Goal: Task Accomplishment & Management: Complete application form

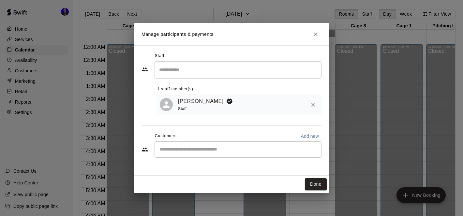
scroll to position [366, 0]
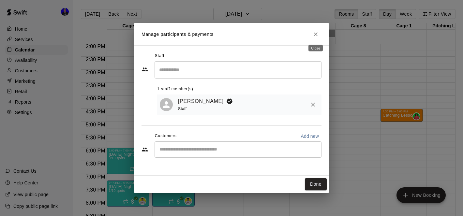
click at [316, 34] on icon "Close" at bounding box center [315, 34] width 7 height 7
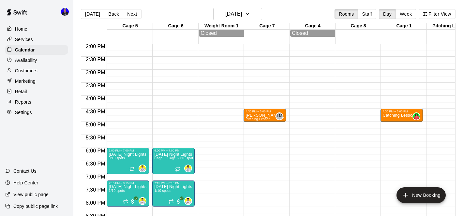
click at [27, 38] on p "Services" at bounding box center [24, 39] width 18 height 7
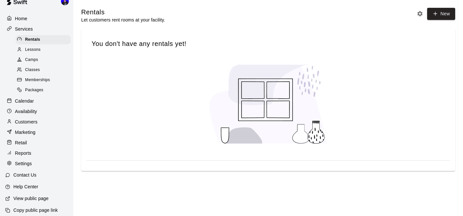
scroll to position [12, 0]
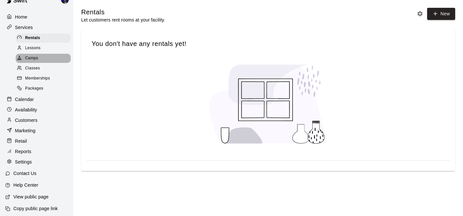
click at [33, 59] on span "Camps" at bounding box center [31, 58] width 13 height 7
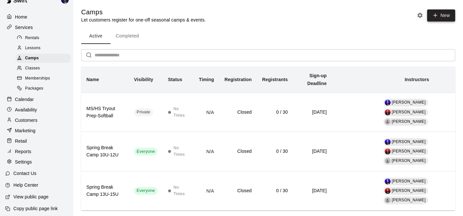
click at [440, 15] on button "New" at bounding box center [441, 15] width 28 height 12
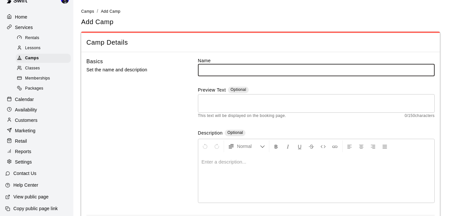
click at [223, 70] on input "text" at bounding box center [316, 70] width 237 height 12
type input "**********"
click at [224, 101] on textarea at bounding box center [315, 103] width 227 height 13
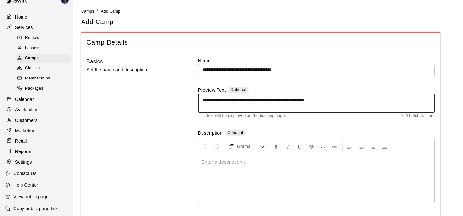
type textarea "**********"
click at [232, 165] on div at bounding box center [316, 178] width 236 height 49
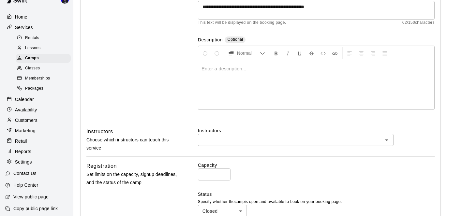
scroll to position [271, 0]
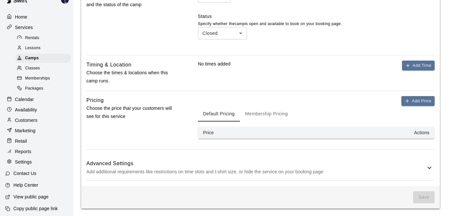
click at [40, 47] on span "Lessons" at bounding box center [33, 48] width 16 height 7
